Goal: Task Accomplishment & Management: Manage account settings

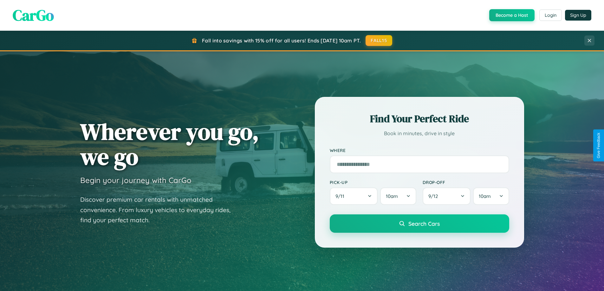
scroll to position [436, 0]
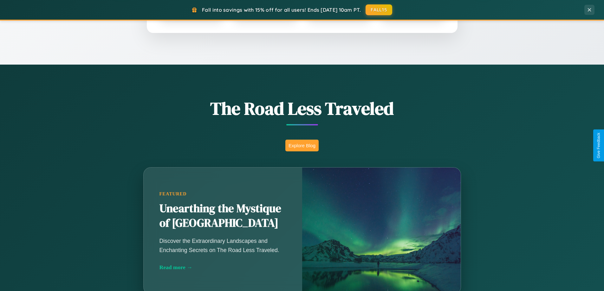
click at [302, 145] on button "Explore Blog" at bounding box center [301, 146] width 33 height 12
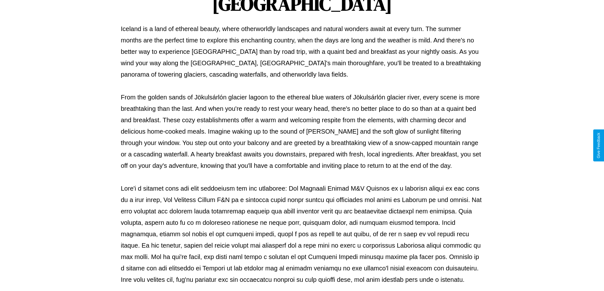
scroll to position [205, 0]
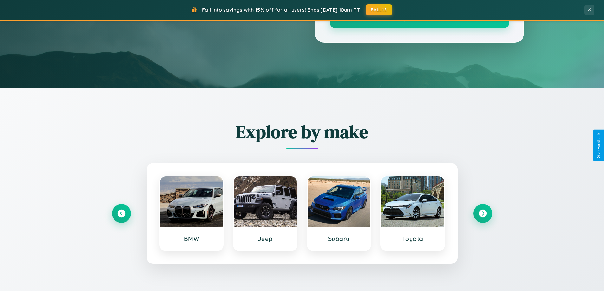
scroll to position [436, 0]
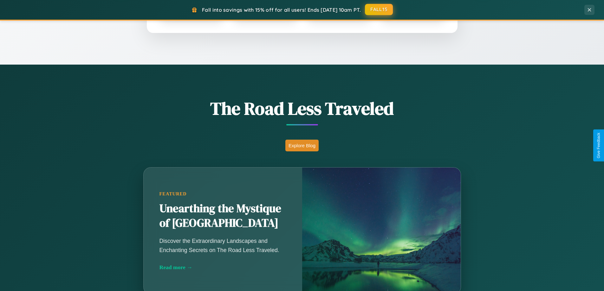
click at [379, 10] on button "FALL15" at bounding box center [379, 9] width 28 height 11
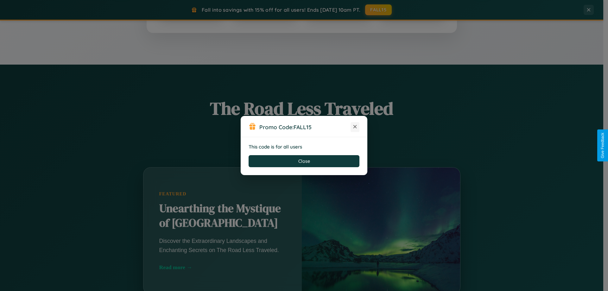
click at [355, 127] on icon at bounding box center [355, 127] width 6 height 6
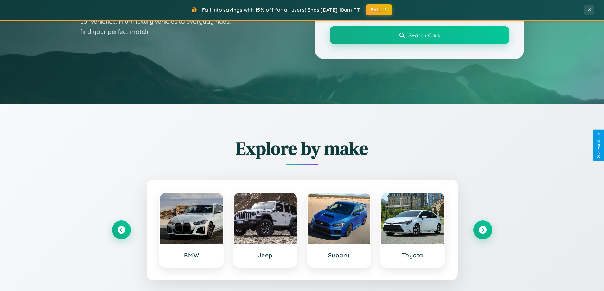
scroll to position [0, 0]
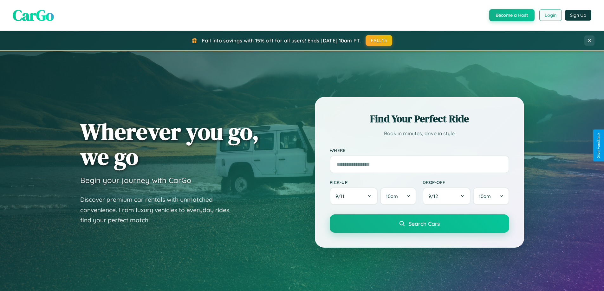
click at [550, 15] on button "Login" at bounding box center [550, 15] width 22 height 11
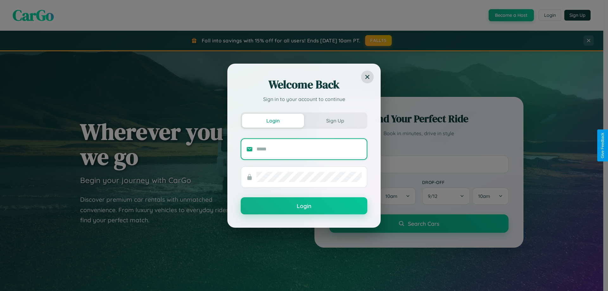
click at [309, 149] on input "text" at bounding box center [309, 149] width 105 height 10
type input "**********"
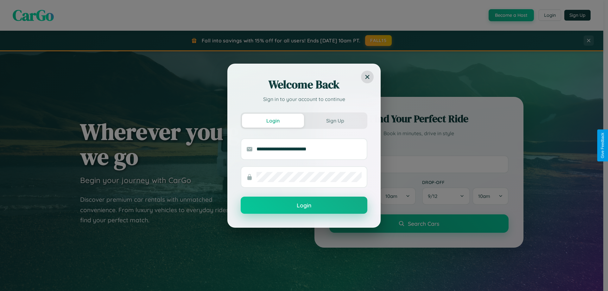
click at [304, 206] on button "Login" at bounding box center [304, 205] width 127 height 17
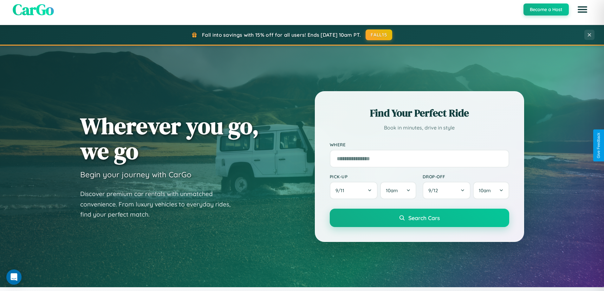
scroll to position [273, 0]
